Goal: Register for event/course

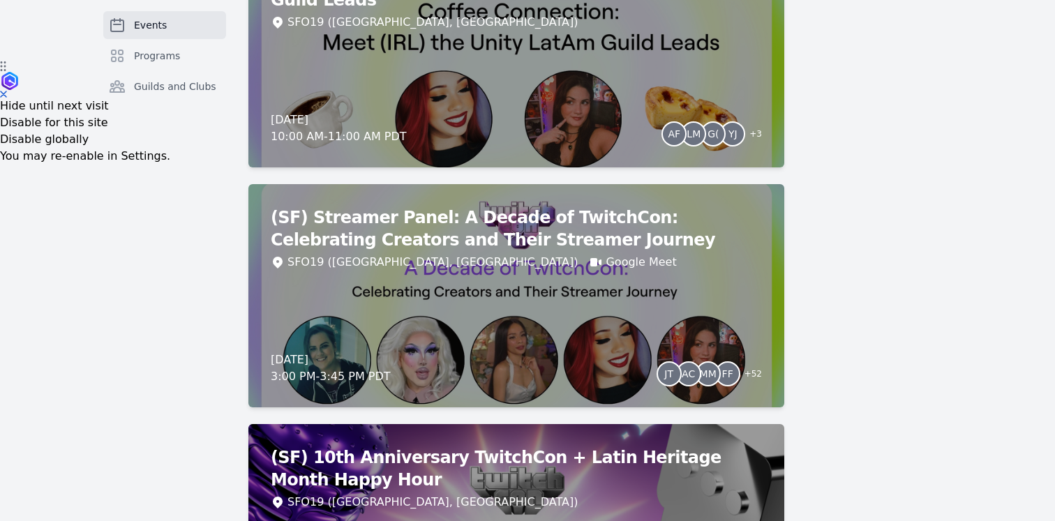
scroll to position [471, 0]
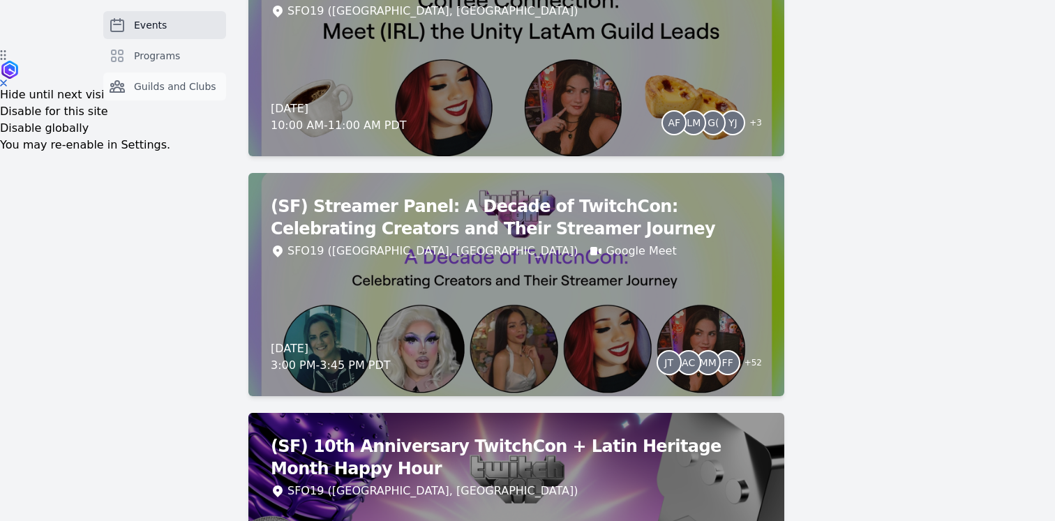
click at [162, 89] on span "Guilds and Clubs" at bounding box center [175, 87] width 82 height 14
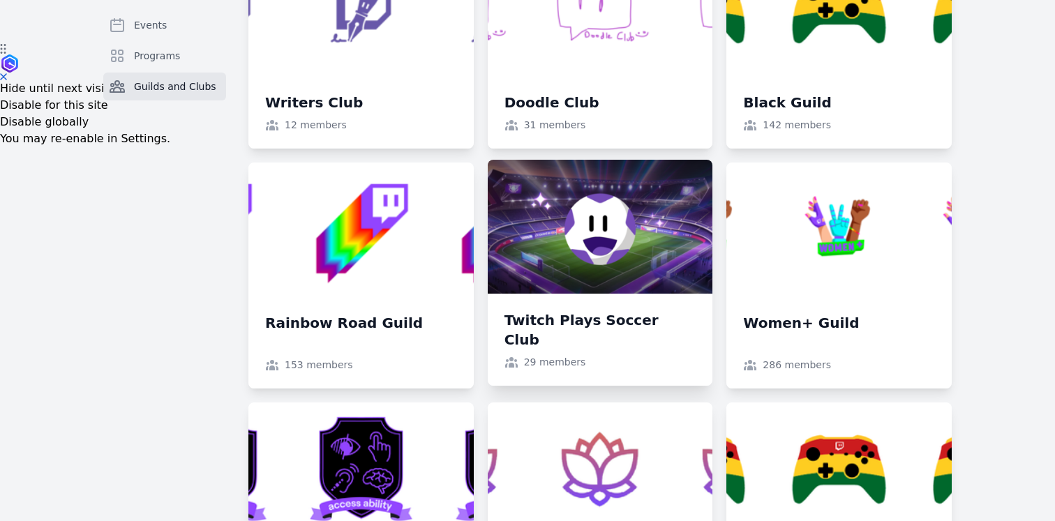
scroll to position [472, 0]
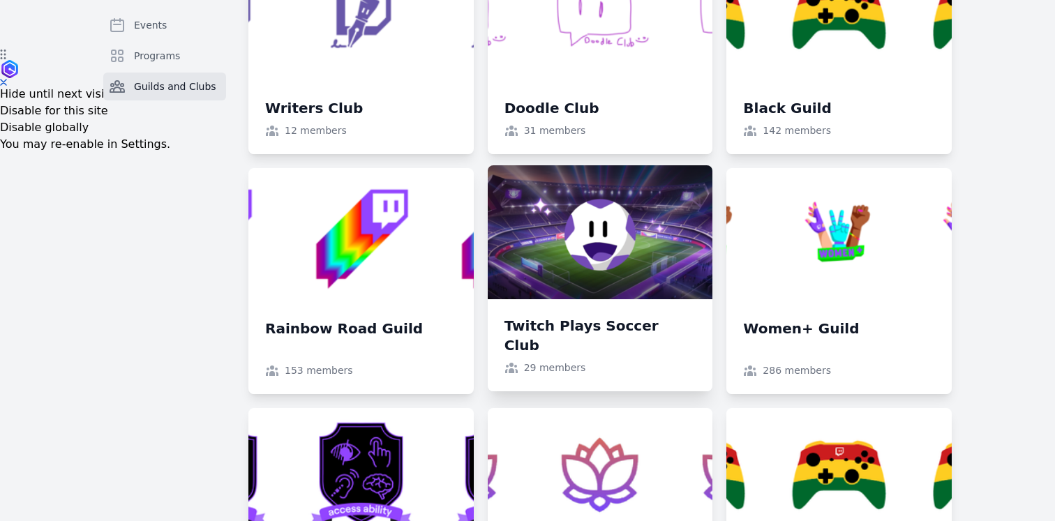
click at [622, 324] on link at bounding box center [600, 278] width 225 height 226
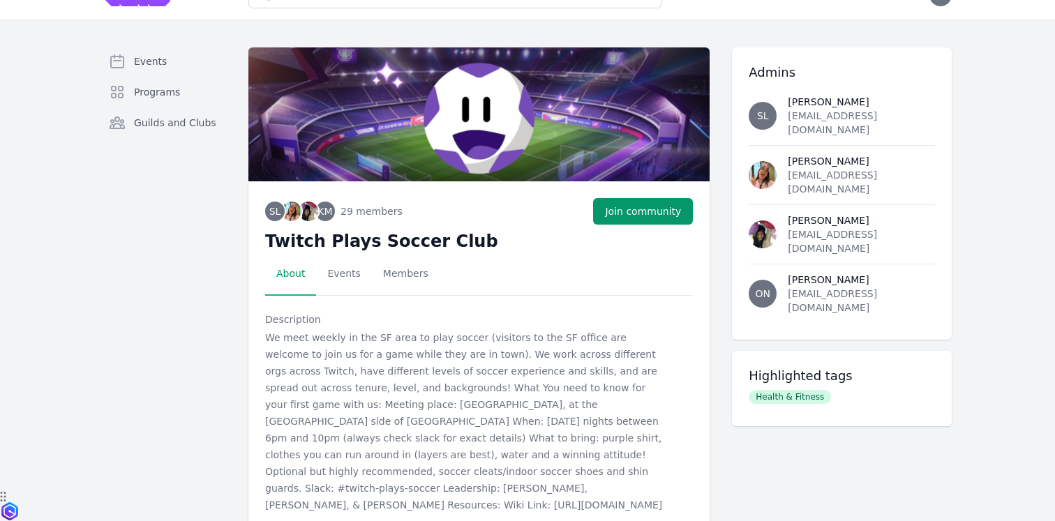
scroll to position [50, 0]
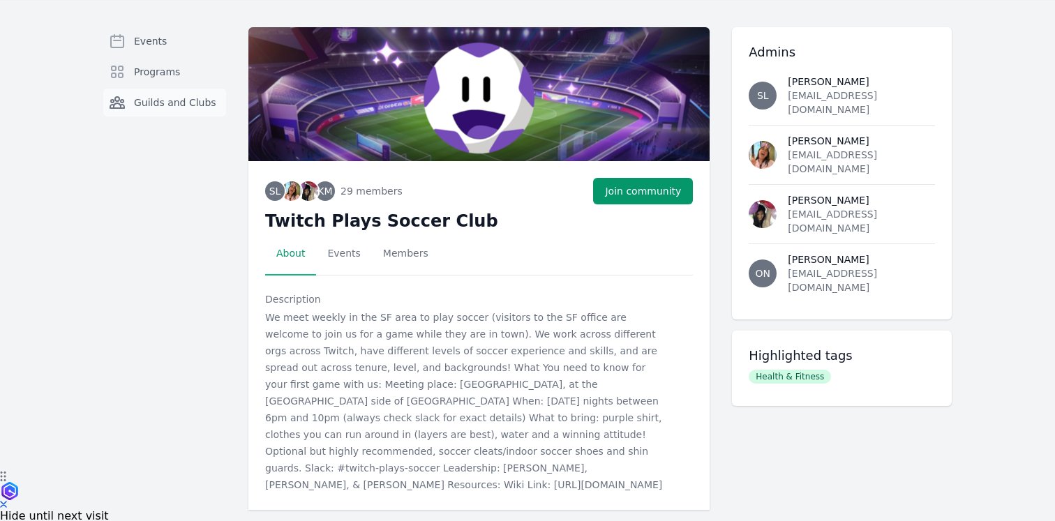
click at [173, 96] on span "Guilds and Clubs" at bounding box center [175, 103] width 82 height 14
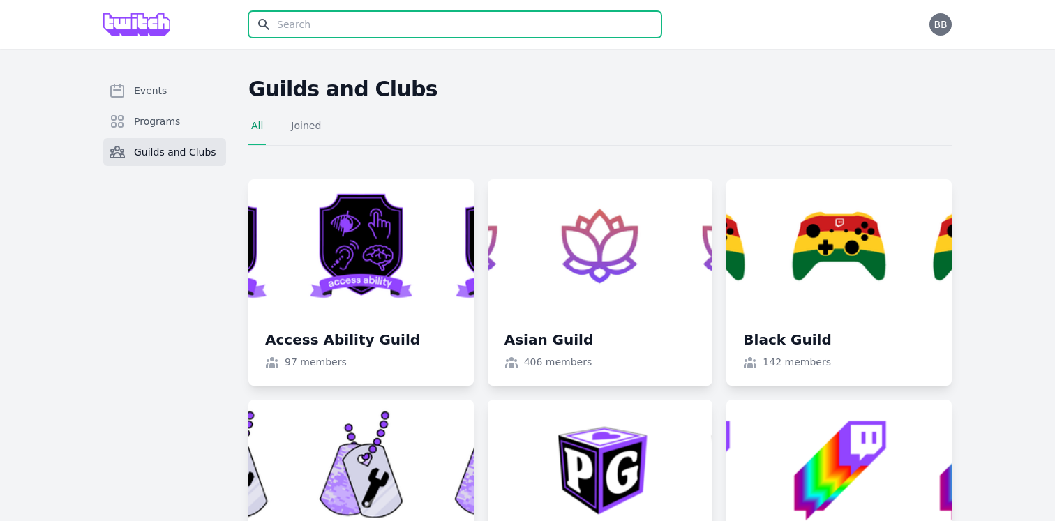
click at [320, 28] on input "text" at bounding box center [454, 24] width 413 height 27
type input "basketball"
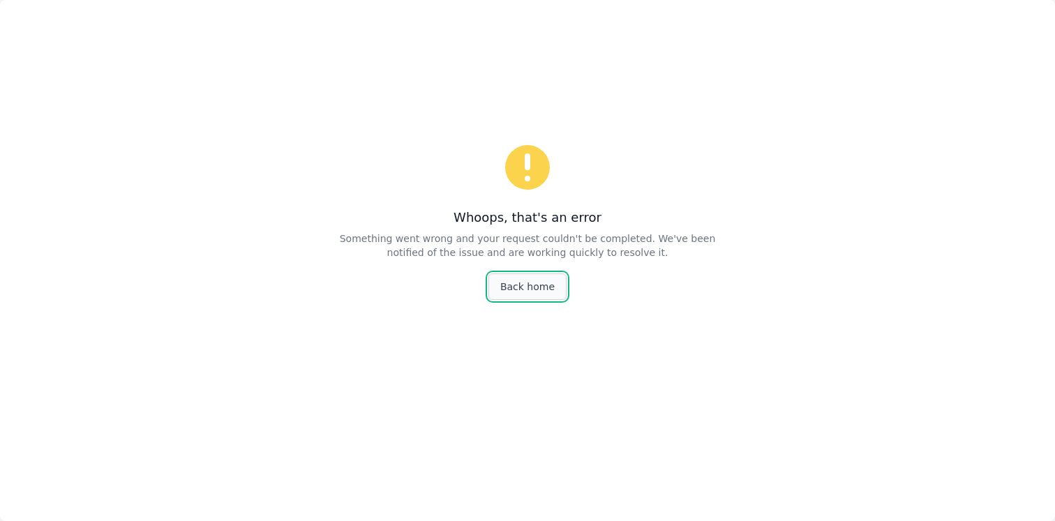
click at [518, 287] on link "Back home" at bounding box center [527, 287] width 78 height 27
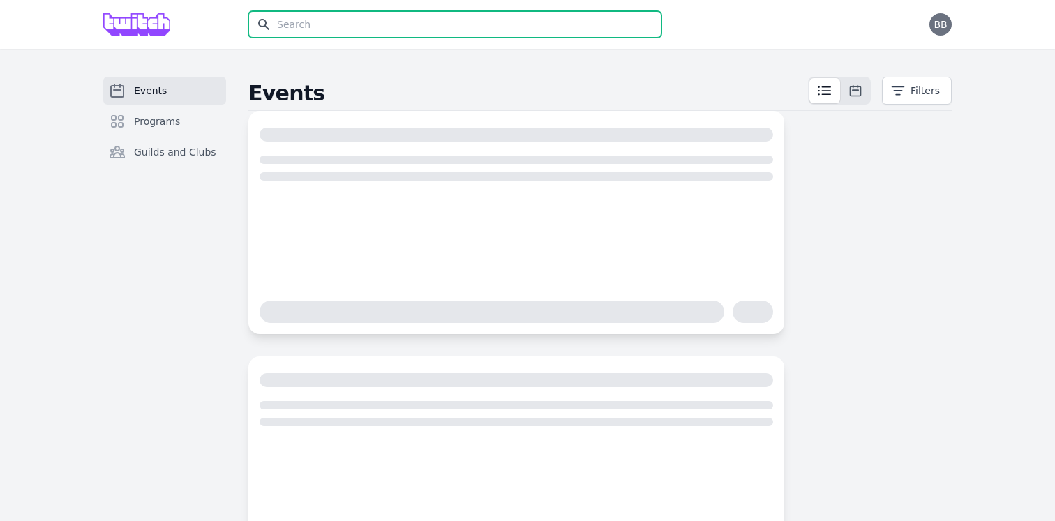
click at [300, 29] on input "text" at bounding box center [454, 24] width 413 height 27
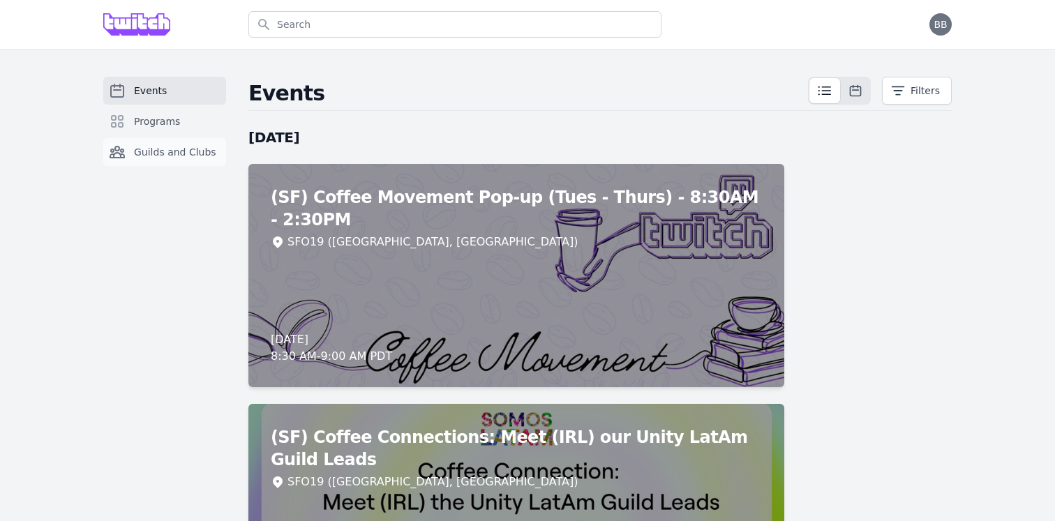
click at [160, 152] on span "Guilds and Clubs" at bounding box center [175, 152] width 82 height 14
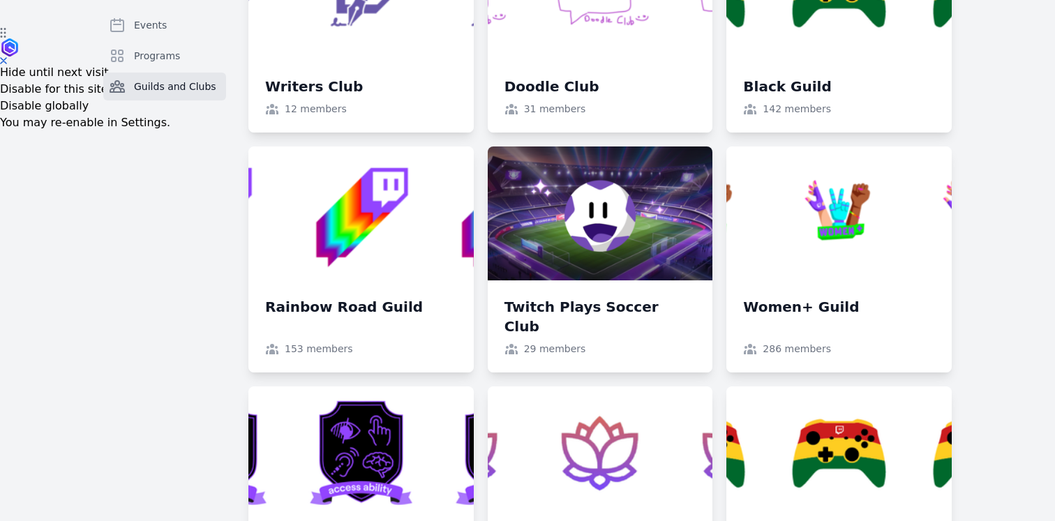
scroll to position [505, 0]
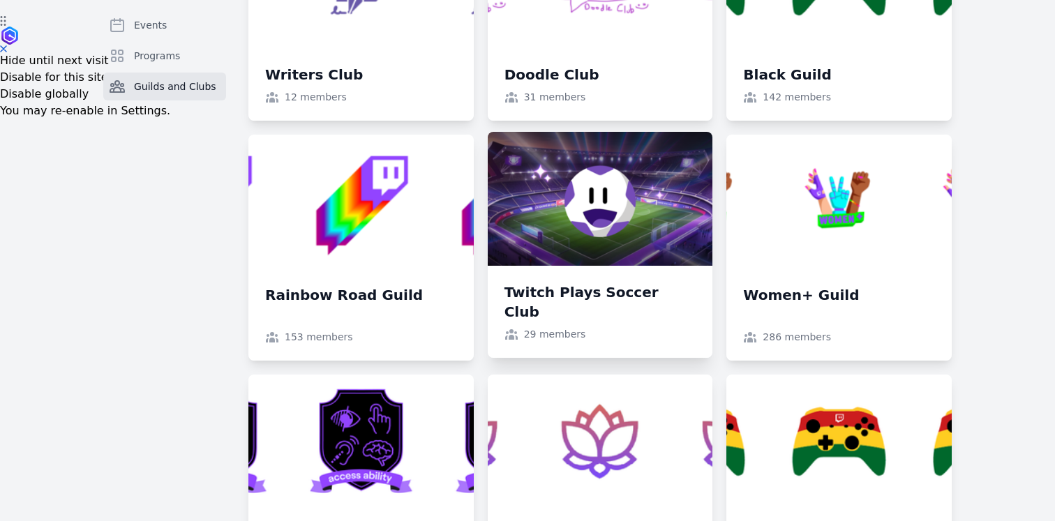
click at [542, 266] on link at bounding box center [600, 245] width 225 height 226
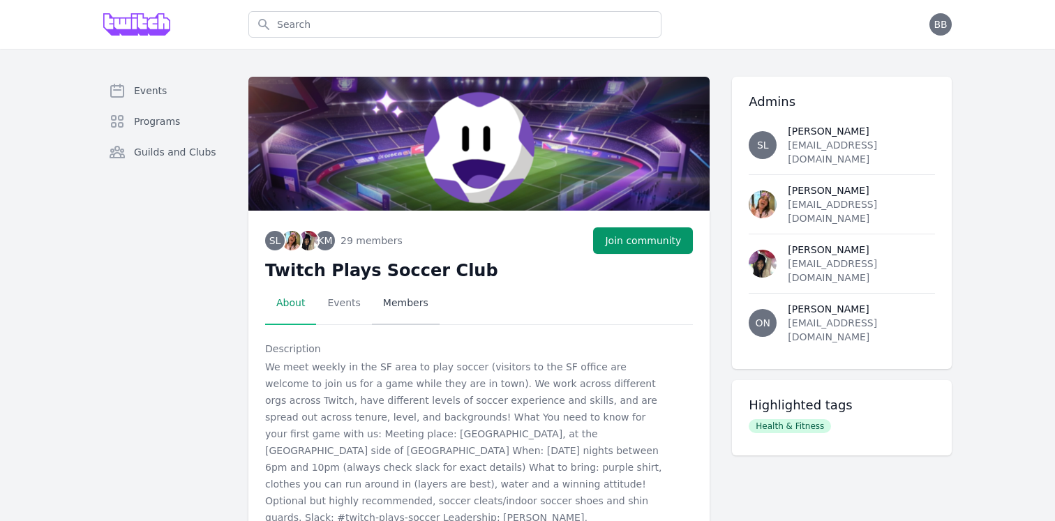
click at [401, 297] on link "Members" at bounding box center [406, 303] width 68 height 43
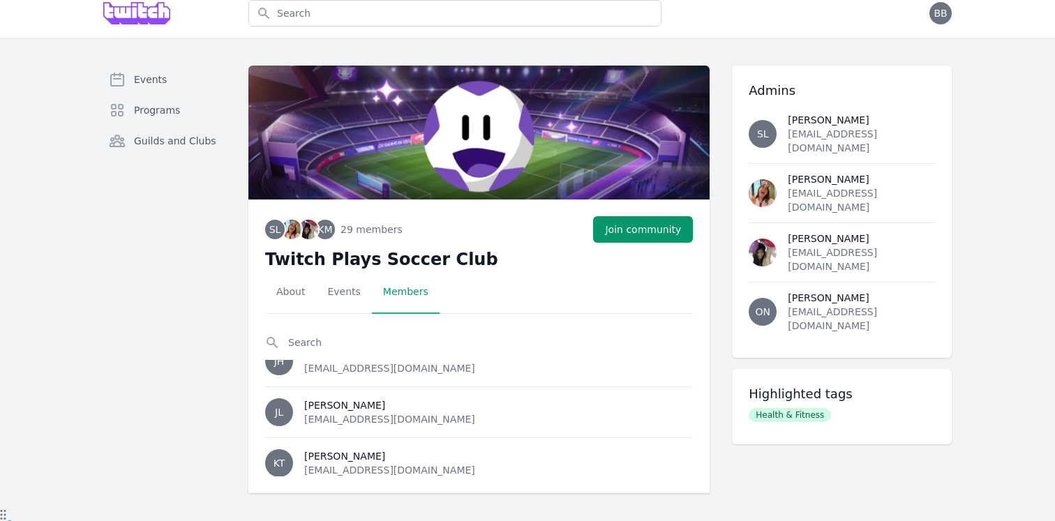
scroll to position [1360, 0]
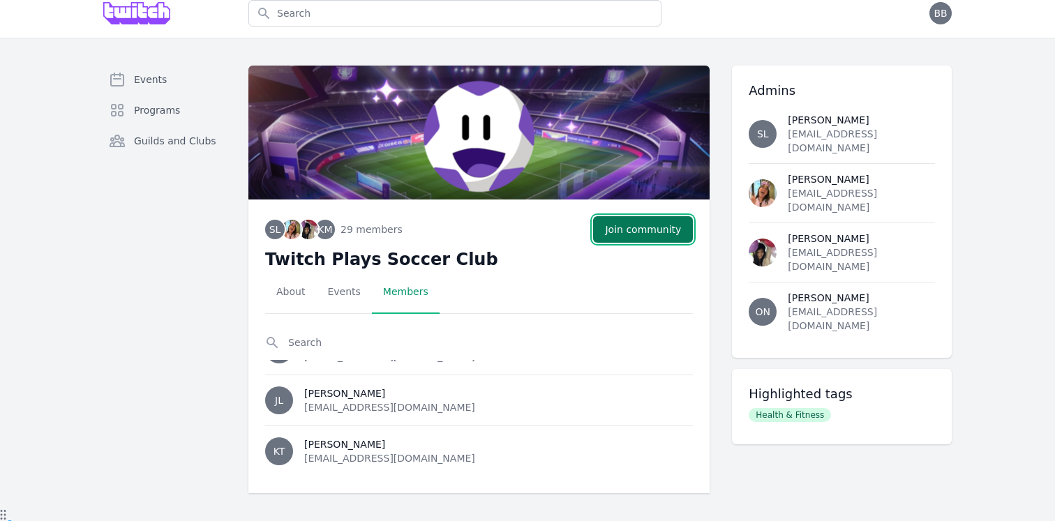
click at [632, 231] on button "Join community" at bounding box center [643, 229] width 100 height 27
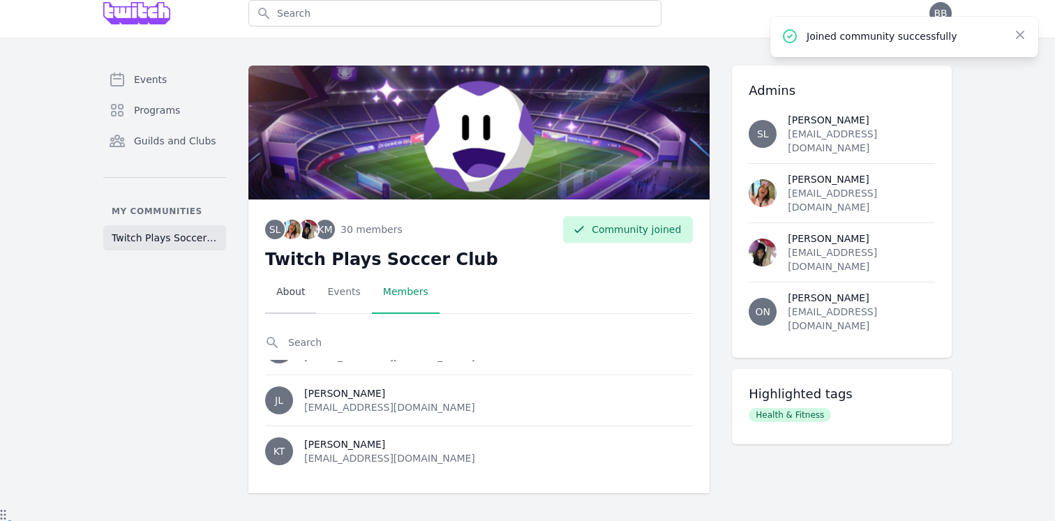
click at [285, 292] on link "About" at bounding box center [290, 292] width 51 height 43
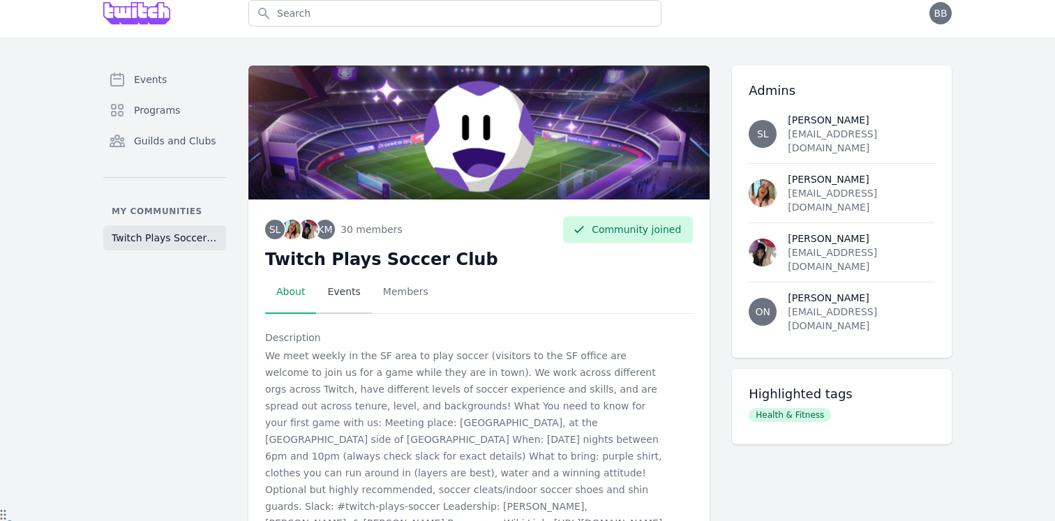
click at [332, 297] on link "Events" at bounding box center [343, 292] width 55 height 43
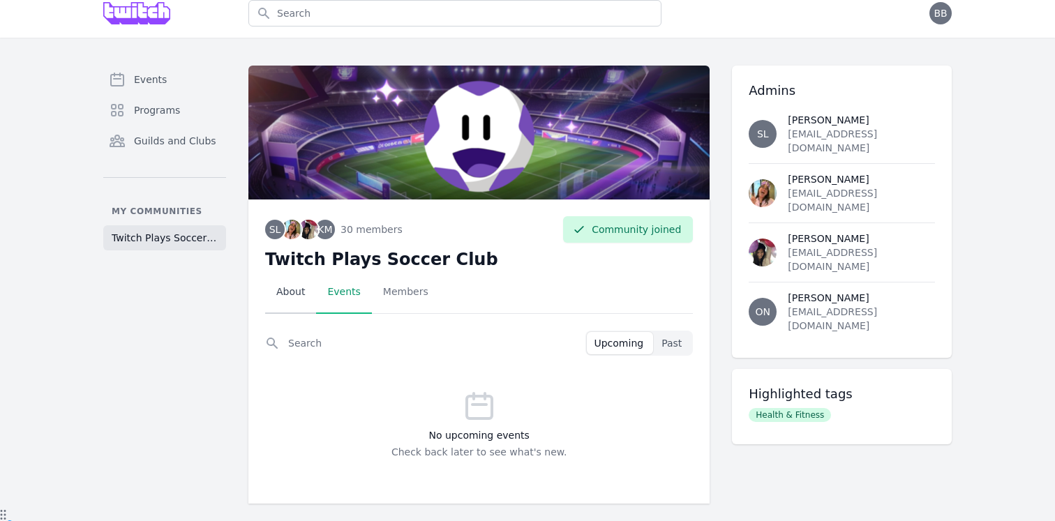
click at [304, 298] on link "About" at bounding box center [290, 292] width 51 height 43
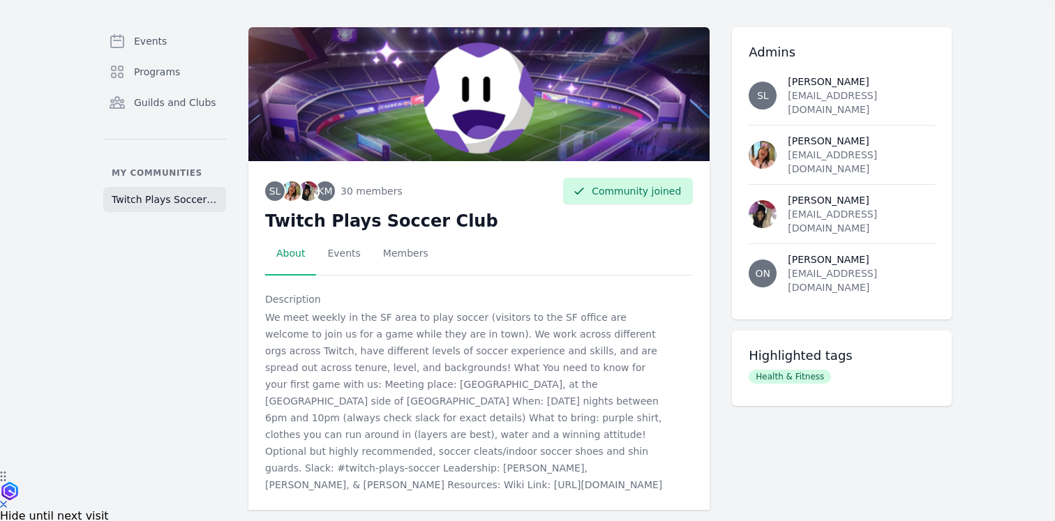
scroll to position [0, 0]
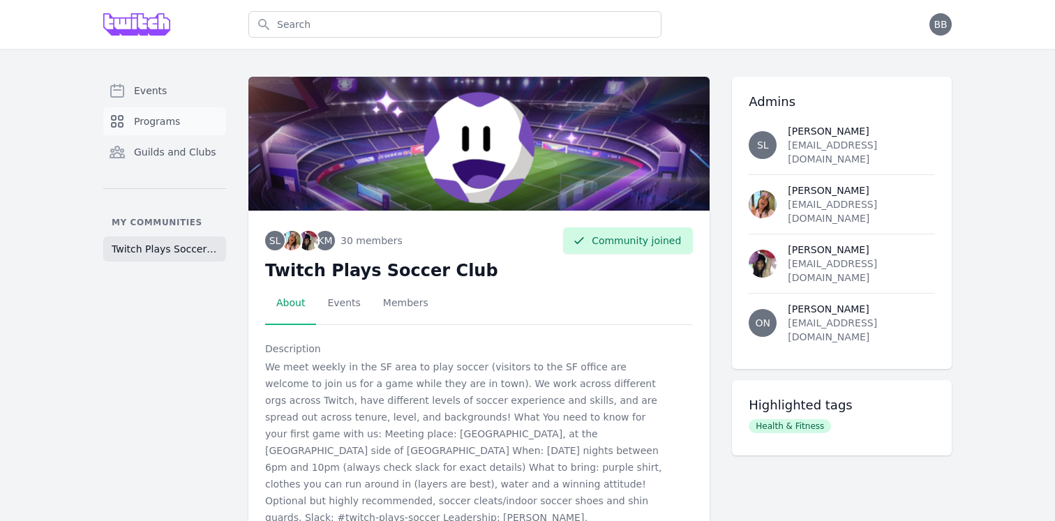
click at [178, 131] on link "Programs" at bounding box center [164, 121] width 123 height 28
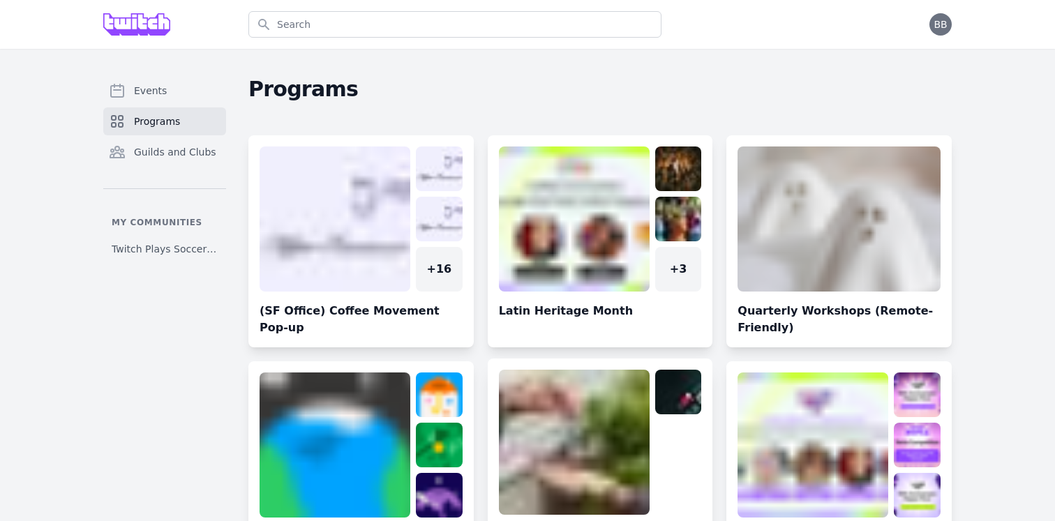
scroll to position [86, 0]
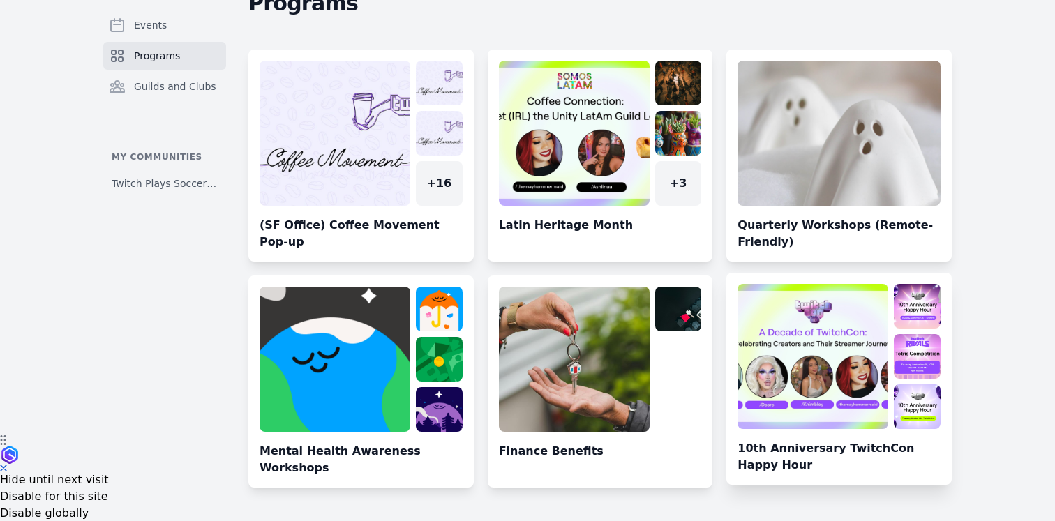
click at [906, 385] on link at bounding box center [838, 384] width 225 height 201
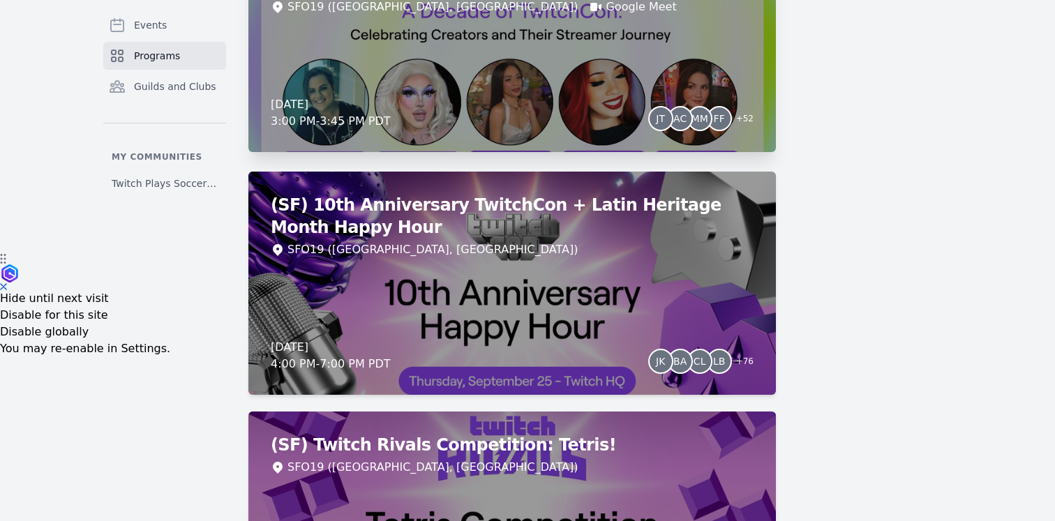
scroll to position [269, 0]
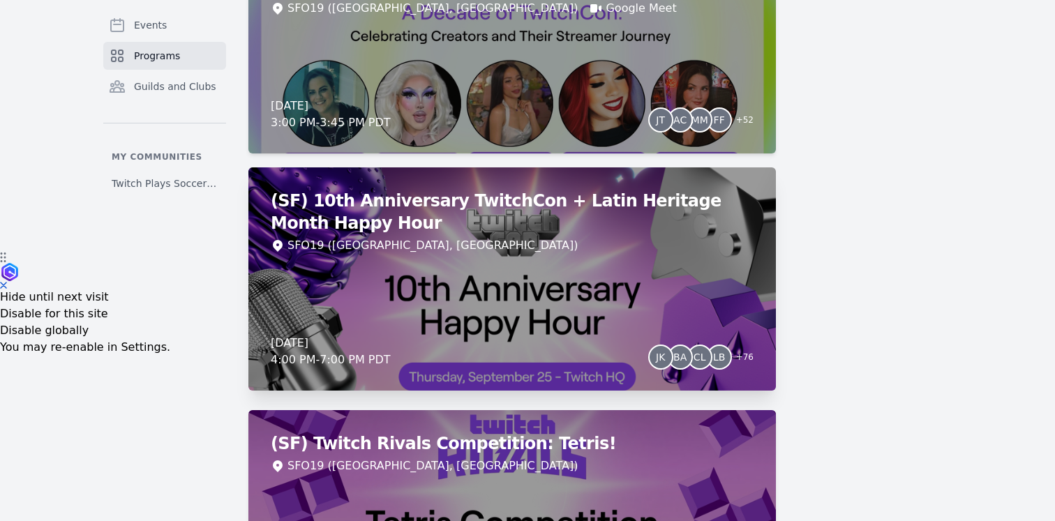
click at [555, 284] on div "(SF) 10th Anniversary TwitchCon + Latin Heritage Month Happy Hour SFO19 (San Fr…" at bounding box center [511, 278] width 527 height 223
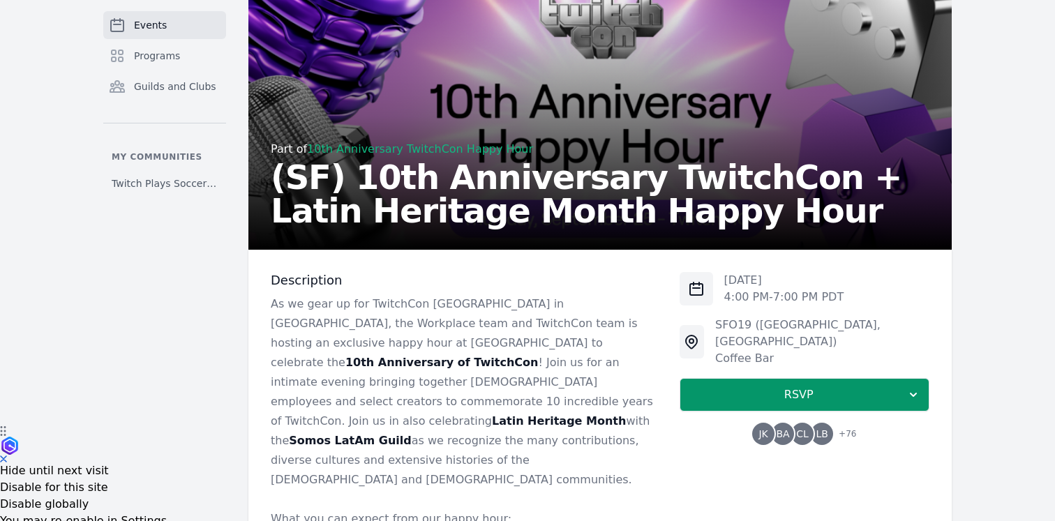
scroll to position [186, 0]
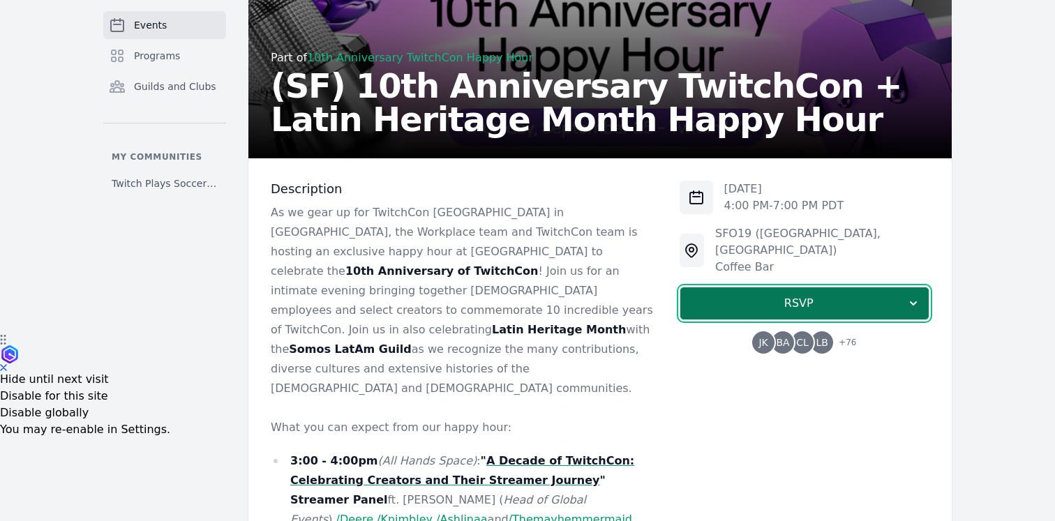
click at [881, 295] on span "RSVP" at bounding box center [798, 303] width 215 height 17
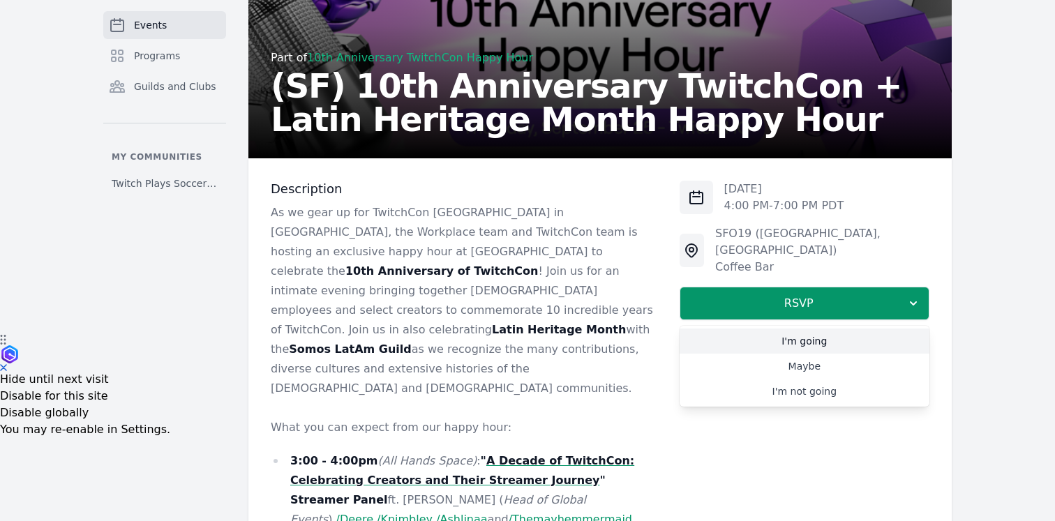
click at [835, 329] on link "I'm going" at bounding box center [805, 341] width 250 height 25
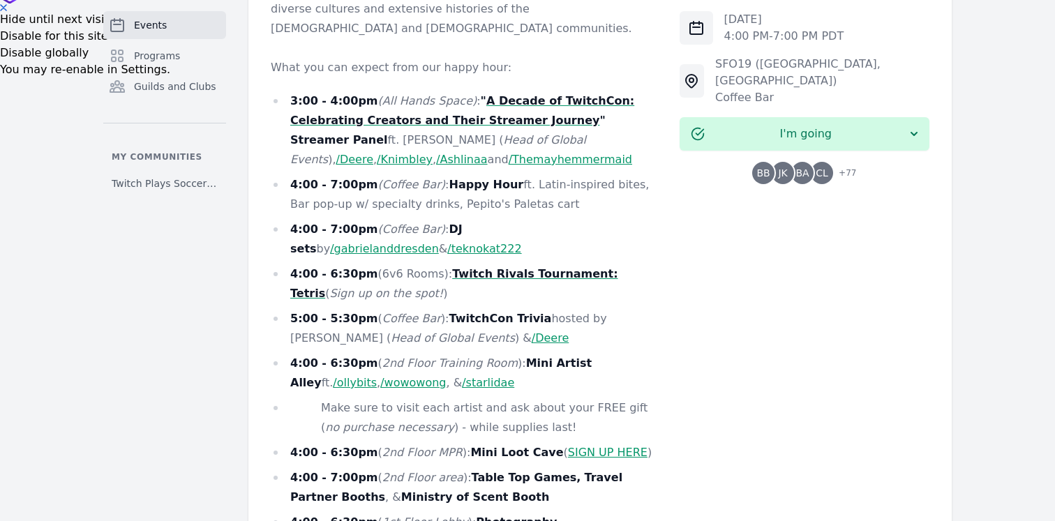
scroll to position [546, 0]
click at [694, 348] on div "Thu, Sep 25, 2025 4:00 PM - 7:00 PM PDT SFO19 (San Francisco, CA) Coffee Bar I'…" at bounding box center [805, 364] width 250 height 1086
